Goal: Information Seeking & Learning: Compare options

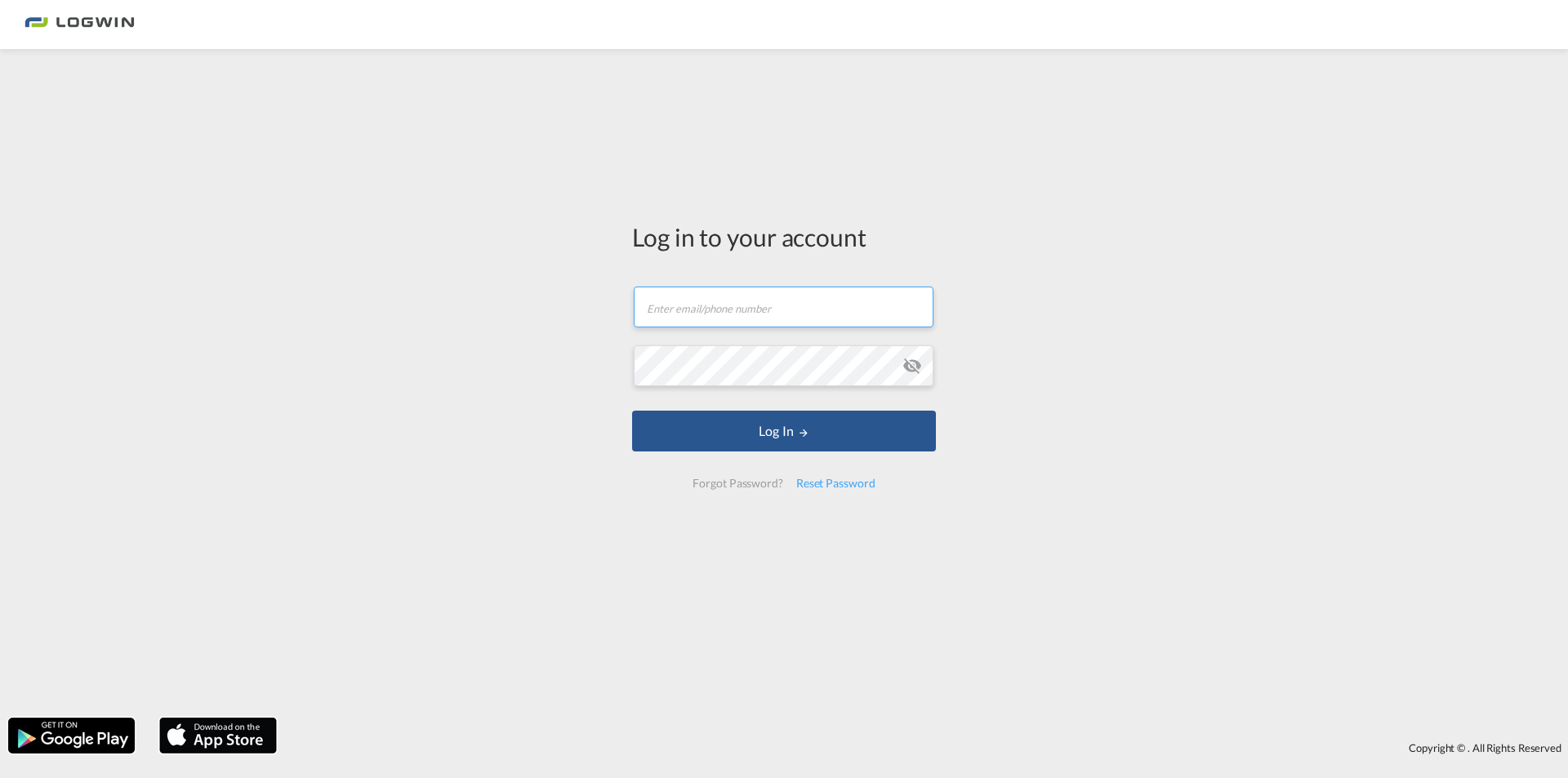
click at [851, 301] on input "text" at bounding box center [784, 307] width 300 height 40
type input "[PERSON_NAME][EMAIL_ADDRESS][DOMAIN_NAME]"
click at [632, 411] on button "Log In" at bounding box center [784, 431] width 304 height 40
